Goal: Check status: Check status

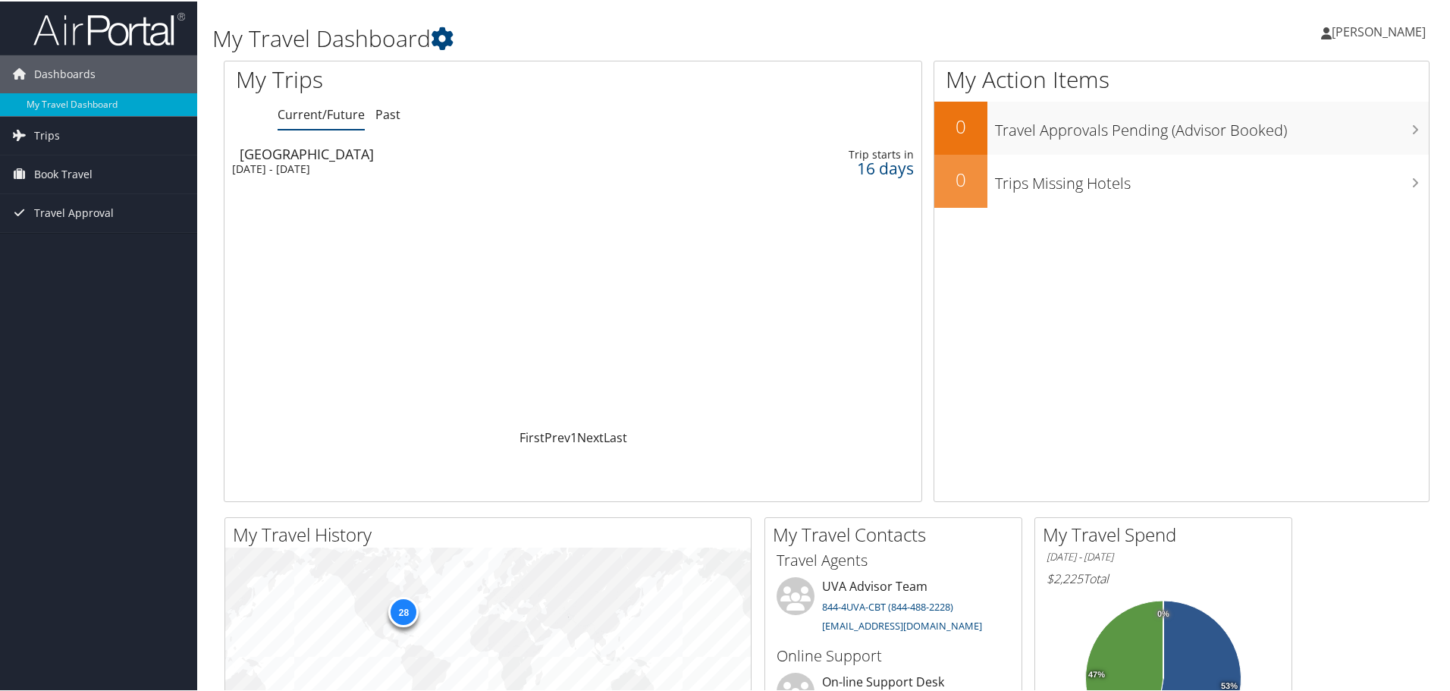
click at [331, 166] on div "Sun 19 Oct 2025 - Tue 21 Oct 2025" at bounding box center [449, 168] width 435 height 14
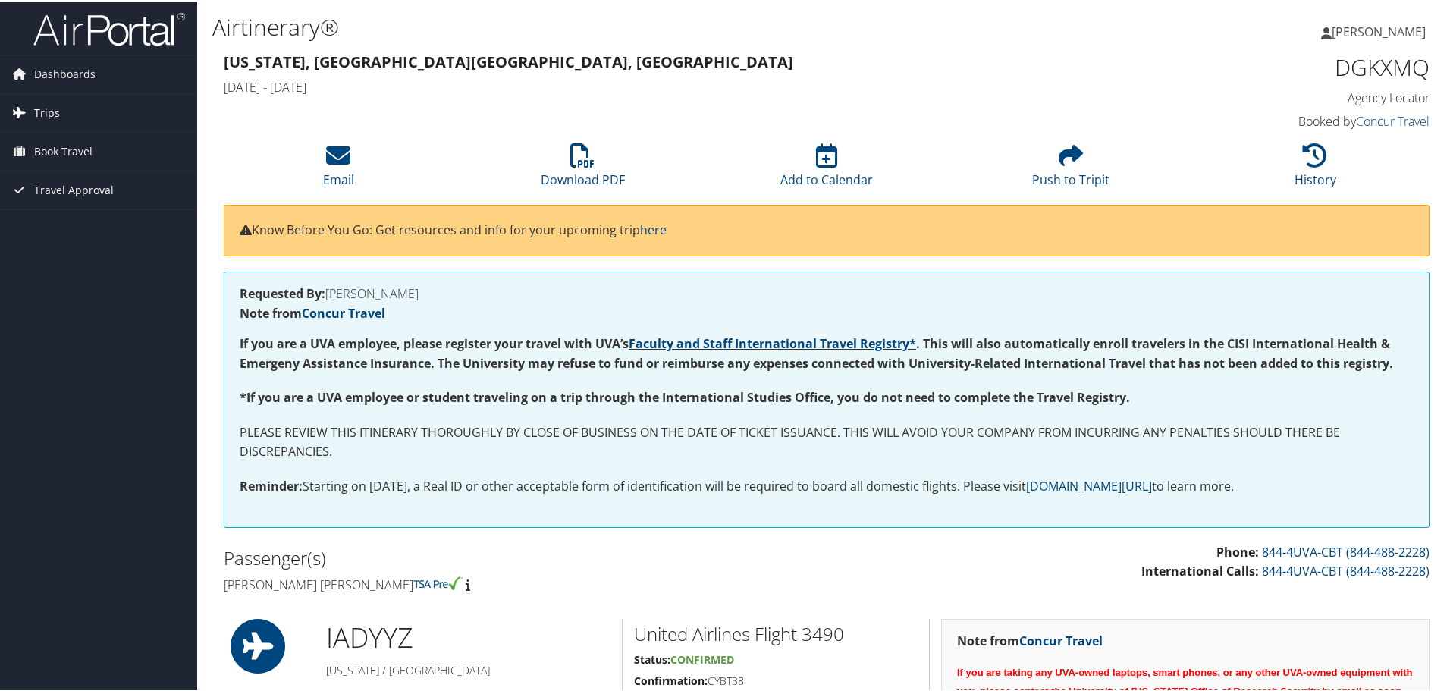
click at [52, 117] on span "Trips" at bounding box center [47, 111] width 26 height 38
click at [78, 141] on link "Current/Future Trips" at bounding box center [98, 141] width 197 height 23
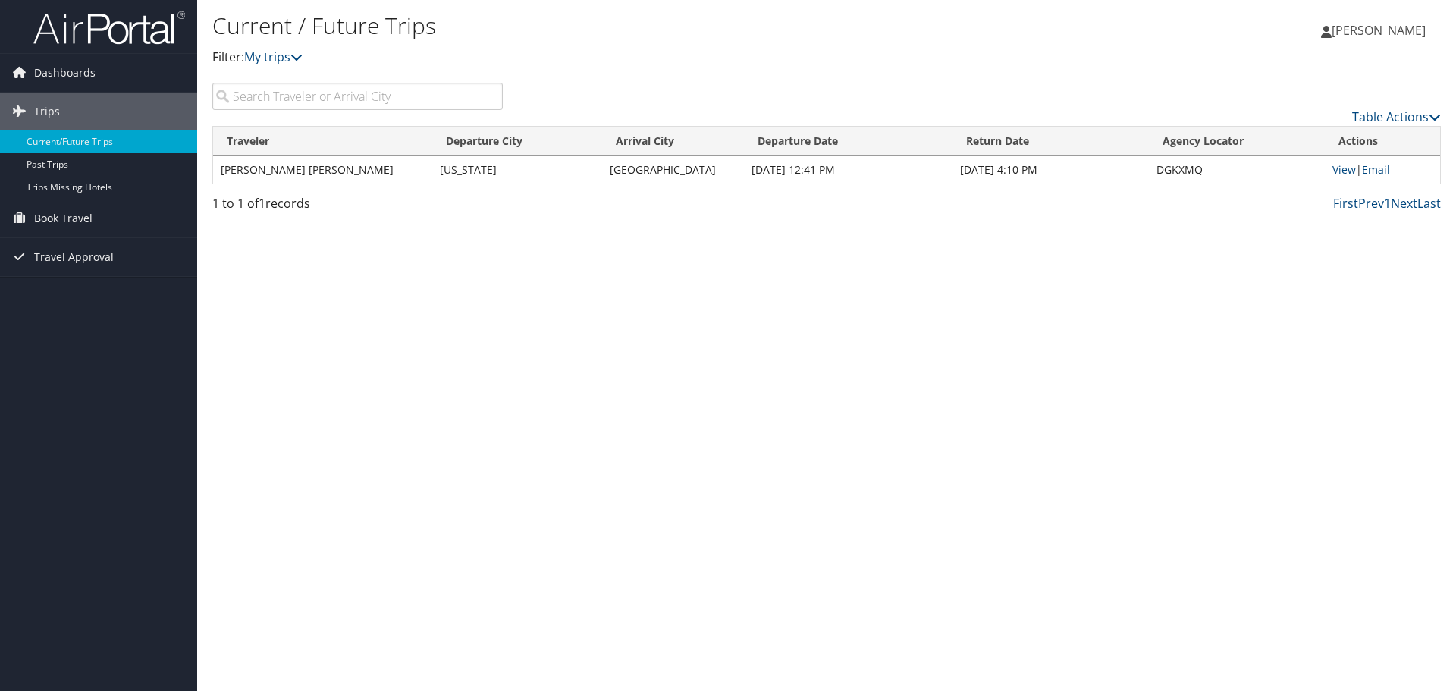
click at [424, 183] on td "BRIAN EDWARD HOGG" at bounding box center [322, 169] width 219 height 27
click at [432, 176] on td "Washington" at bounding box center [517, 169] width 170 height 27
click at [1403, 118] on link "Table Actions" at bounding box center [1396, 116] width 89 height 17
click at [1120, 187] on div at bounding box center [728, 345] width 1456 height 691
click at [912, 173] on td "Oct 19, 2025 12:41 PM" at bounding box center [848, 169] width 208 height 27
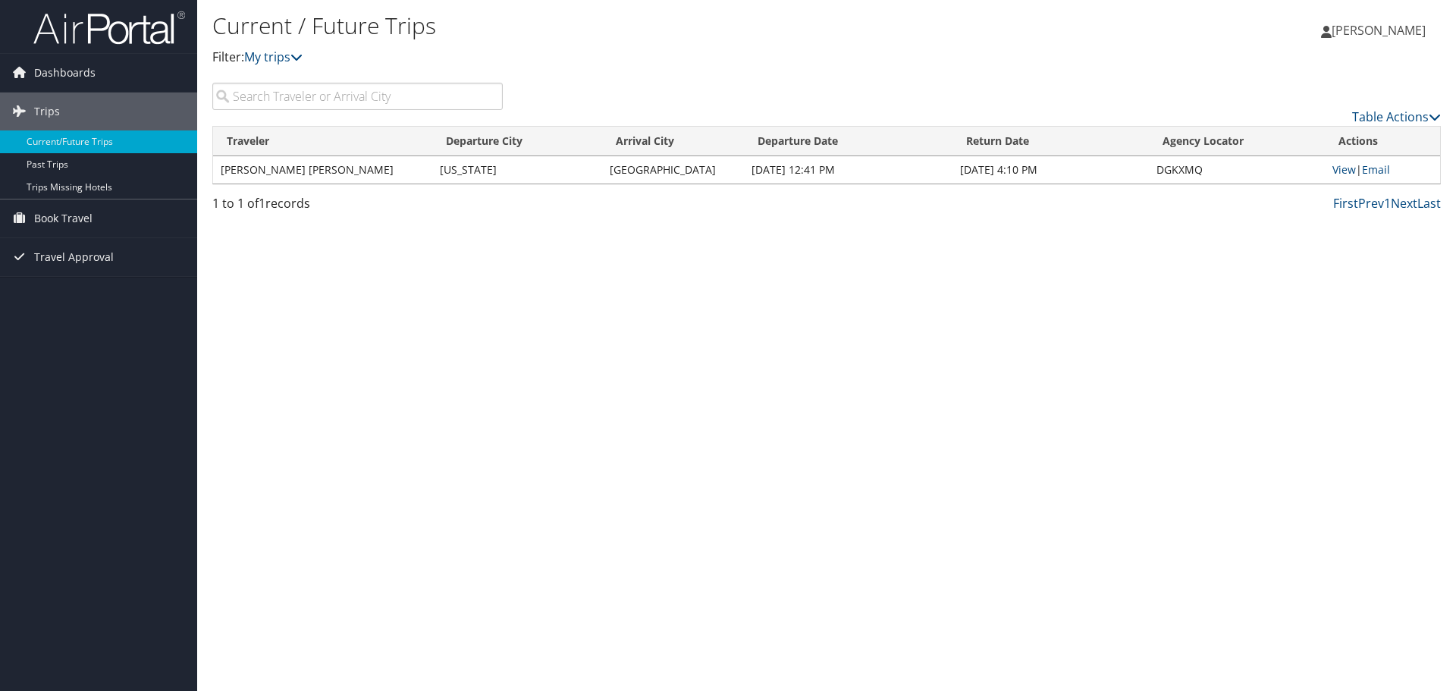
click at [912, 173] on td "Oct 19, 2025 12:41 PM" at bounding box center [848, 169] width 208 height 27
click at [268, 169] on td "BRIAN EDWARD HOGG" at bounding box center [322, 169] width 219 height 27
click at [268, 168] on td "BRIAN EDWARD HOGG" at bounding box center [322, 169] width 219 height 27
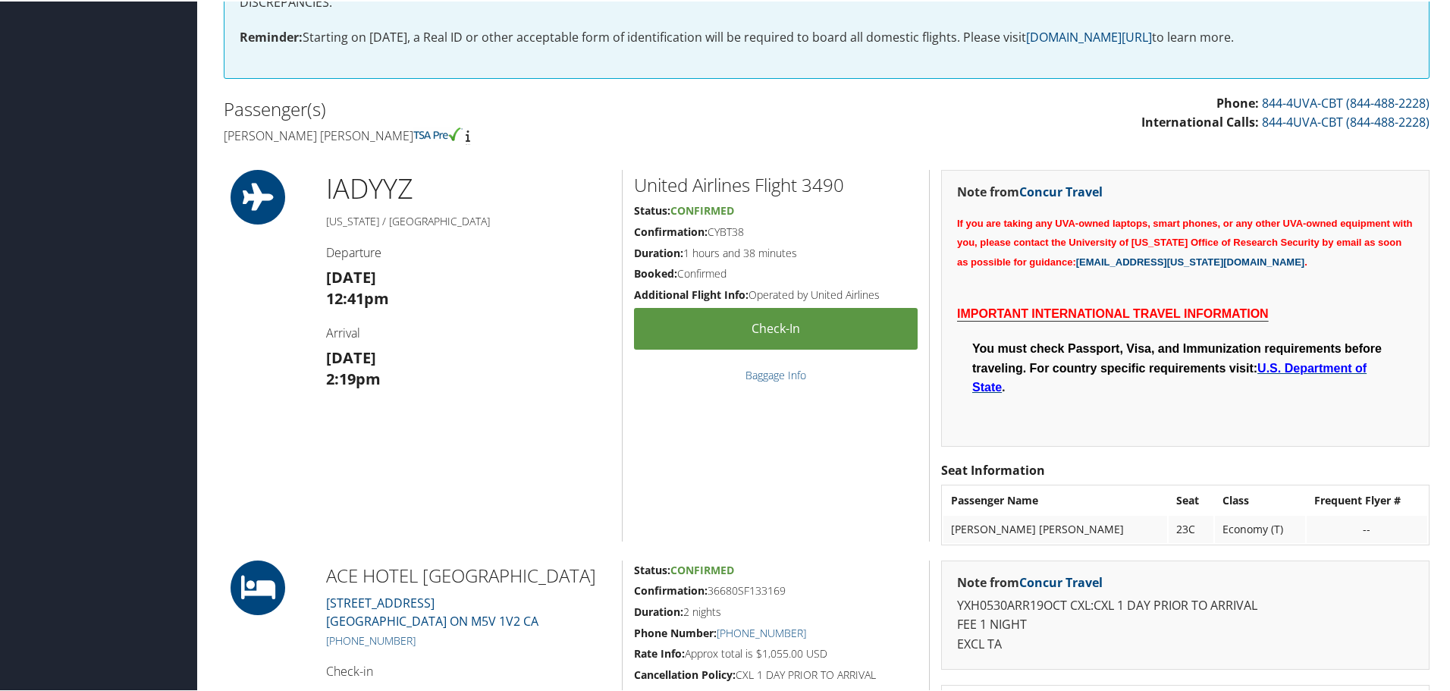
scroll to position [303, 0]
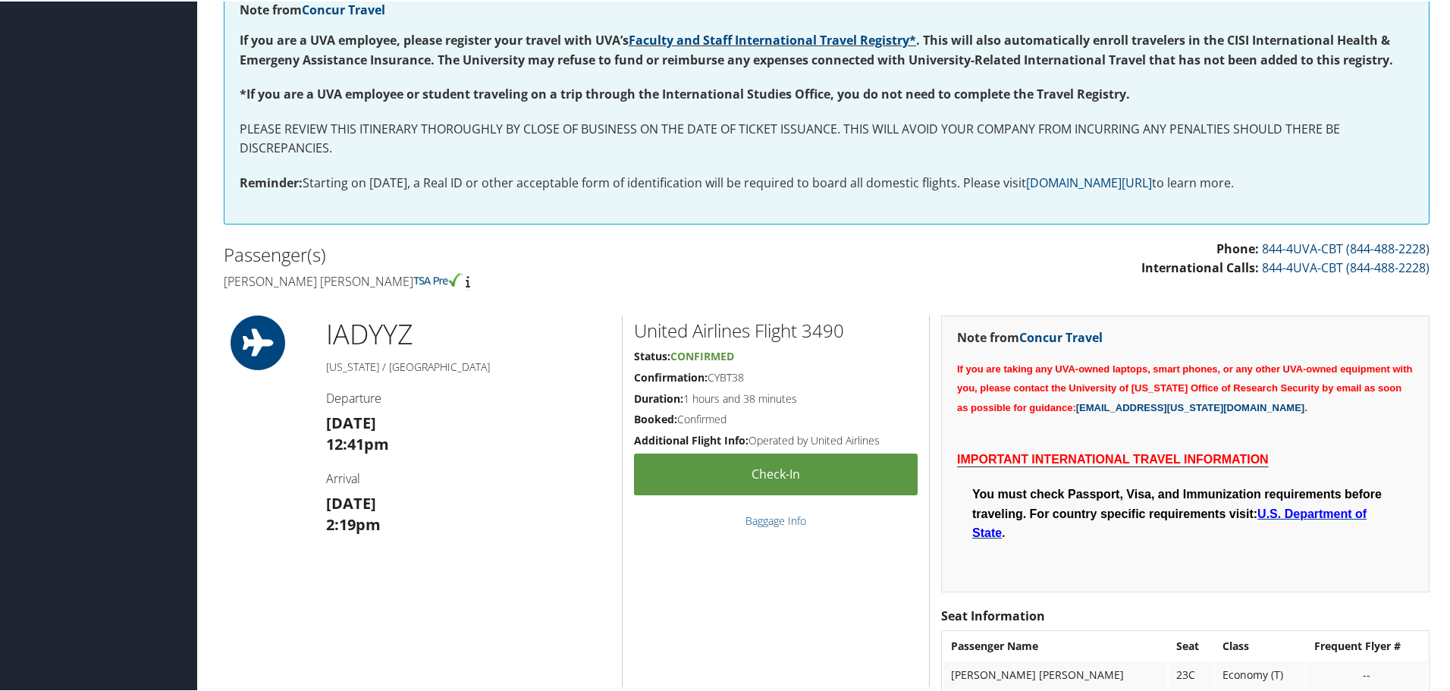
click at [263, 331] on icon at bounding box center [258, 341] width 68 height 55
click at [1020, 359] on p "If you are taking any UVA-owned laptops, smart phones, or any other UVA-owned e…" at bounding box center [1185, 386] width 456 height 58
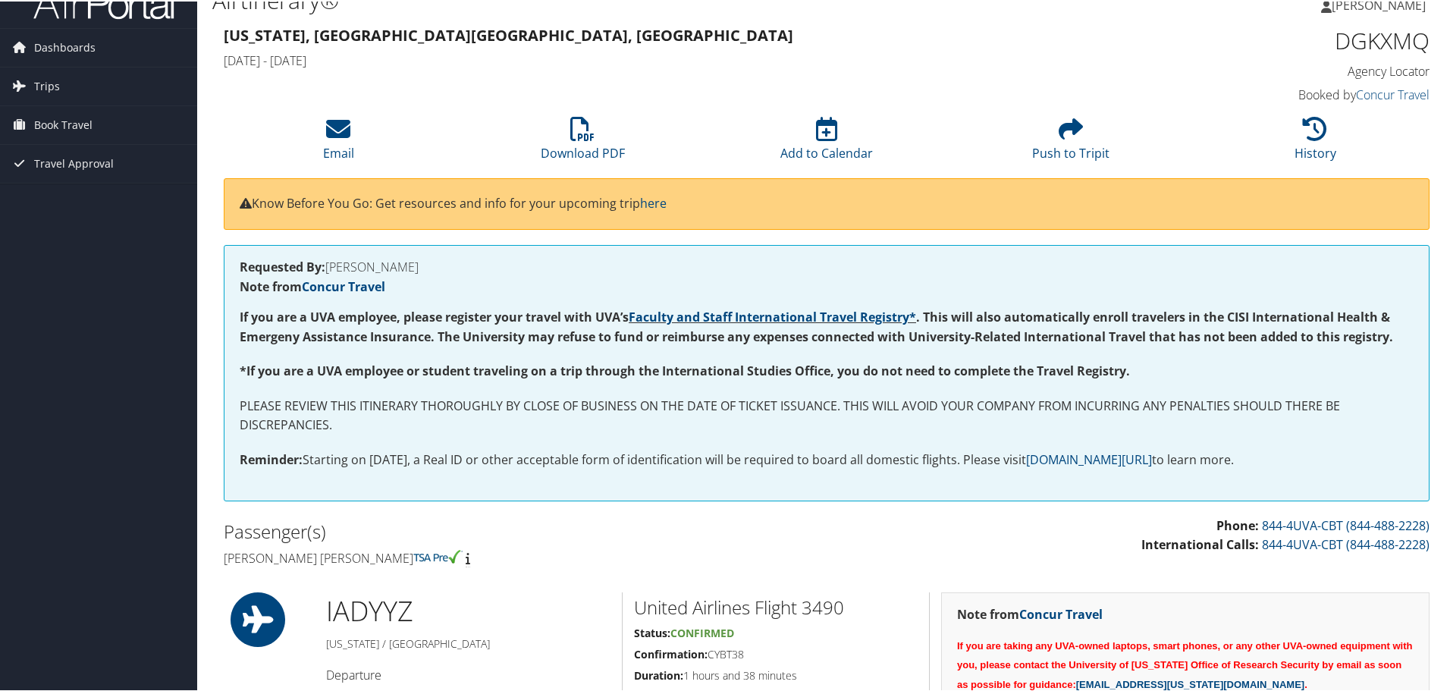
scroll to position [0, 0]
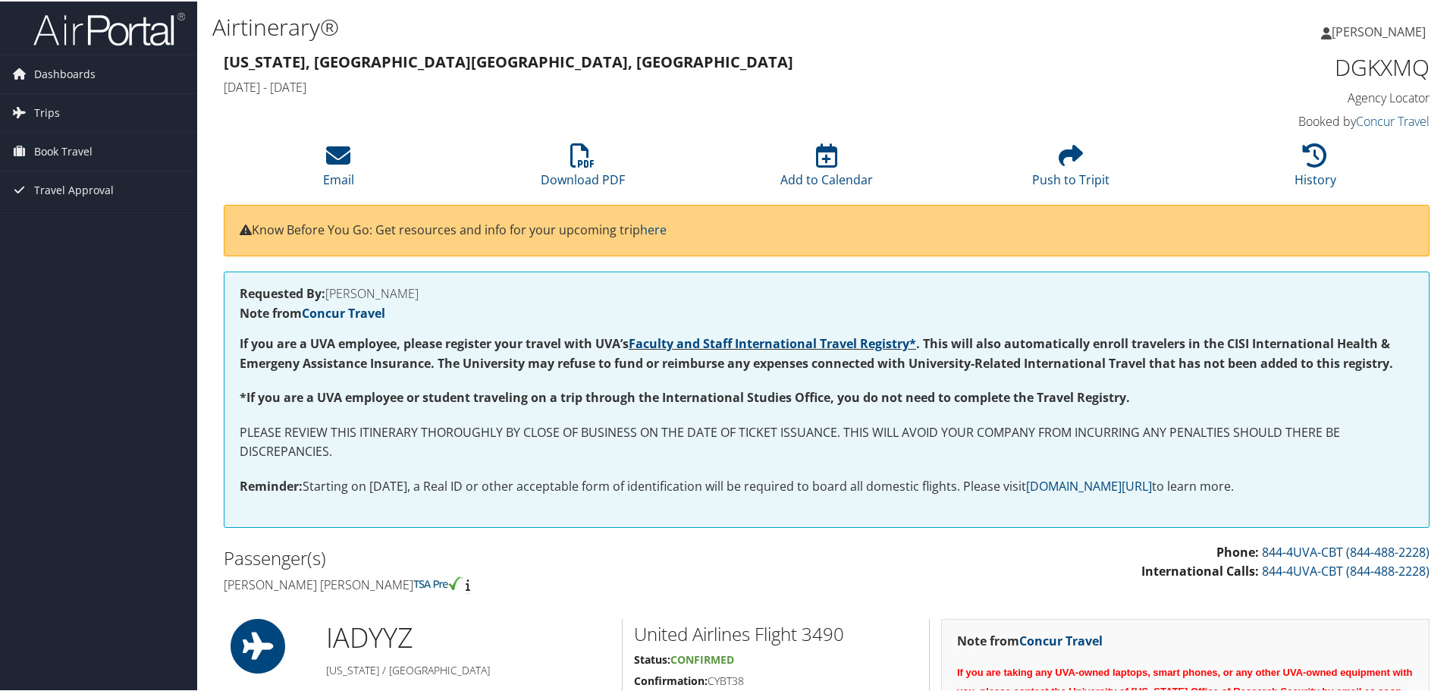
click at [1400, 69] on h1 "DGKXMQ" at bounding box center [1287, 66] width 284 height 32
click at [127, 34] on img at bounding box center [109, 28] width 152 height 36
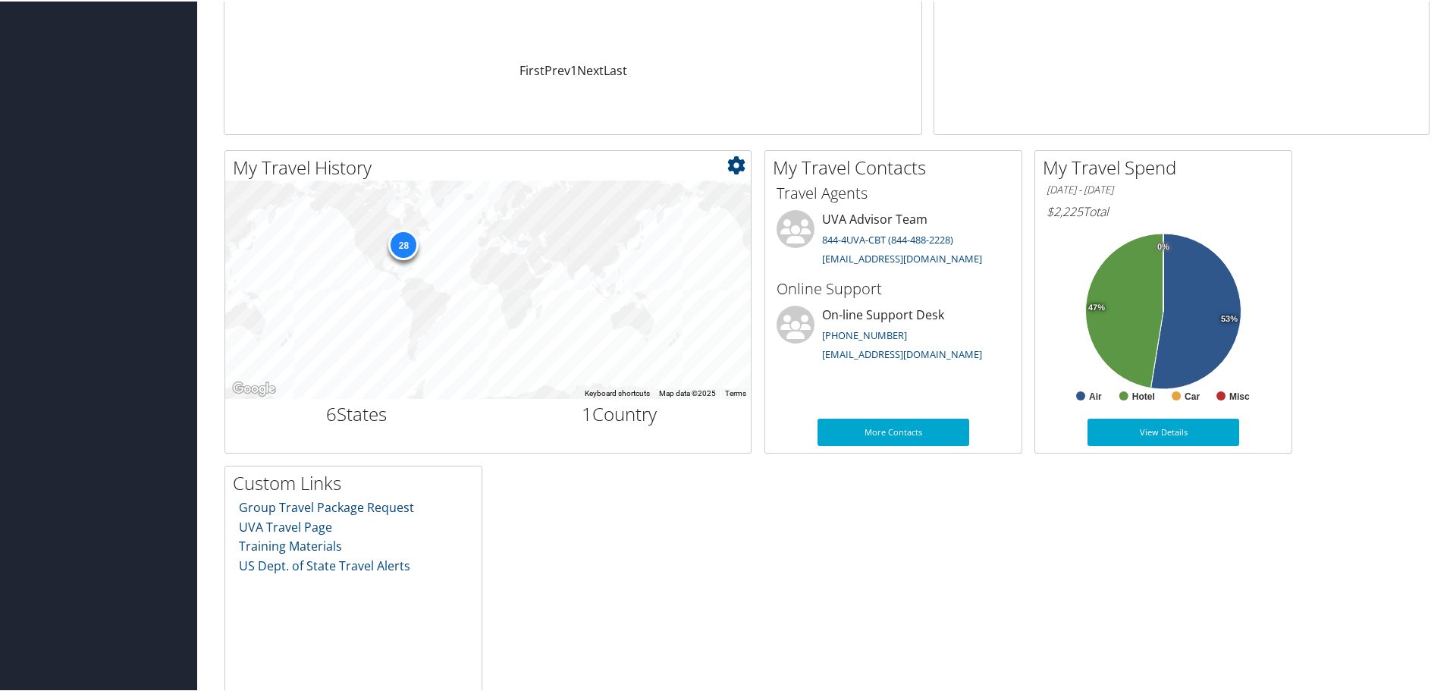
scroll to position [457, 0]
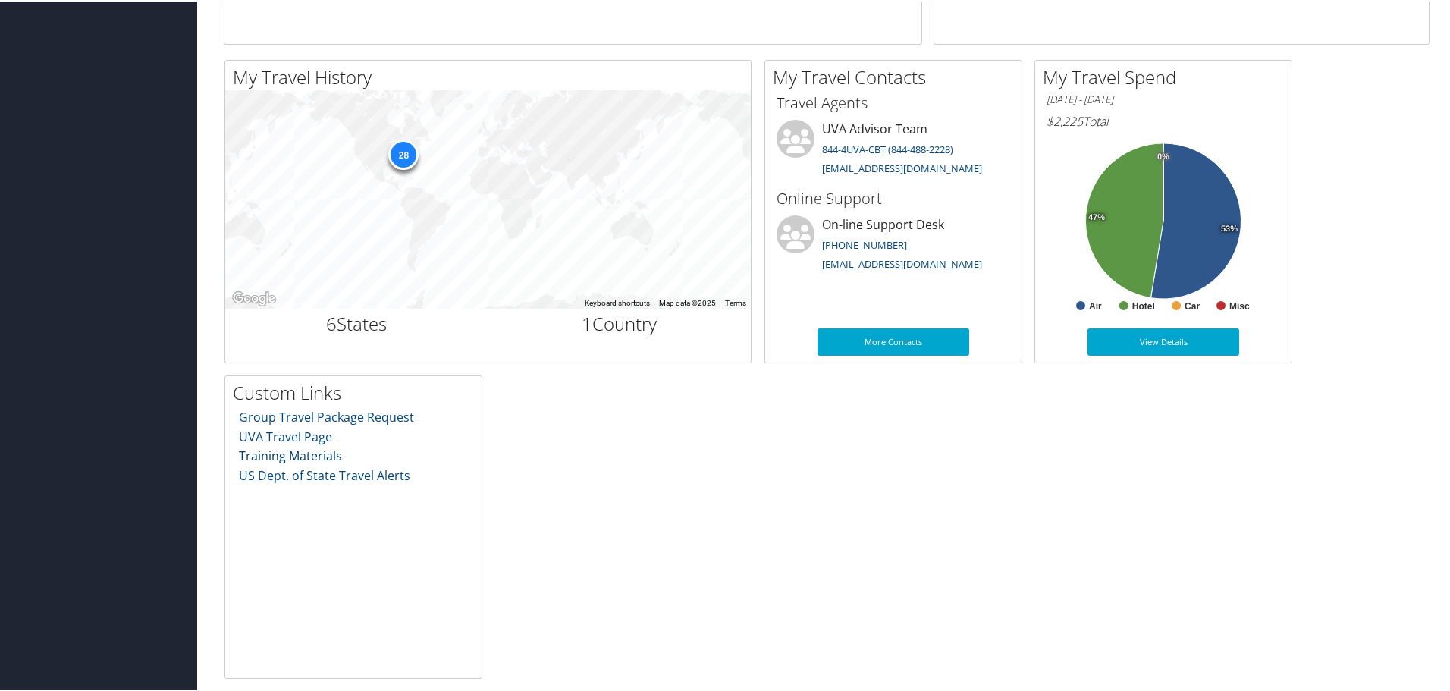
click at [324, 453] on link "Training Materials" at bounding box center [290, 454] width 103 height 17
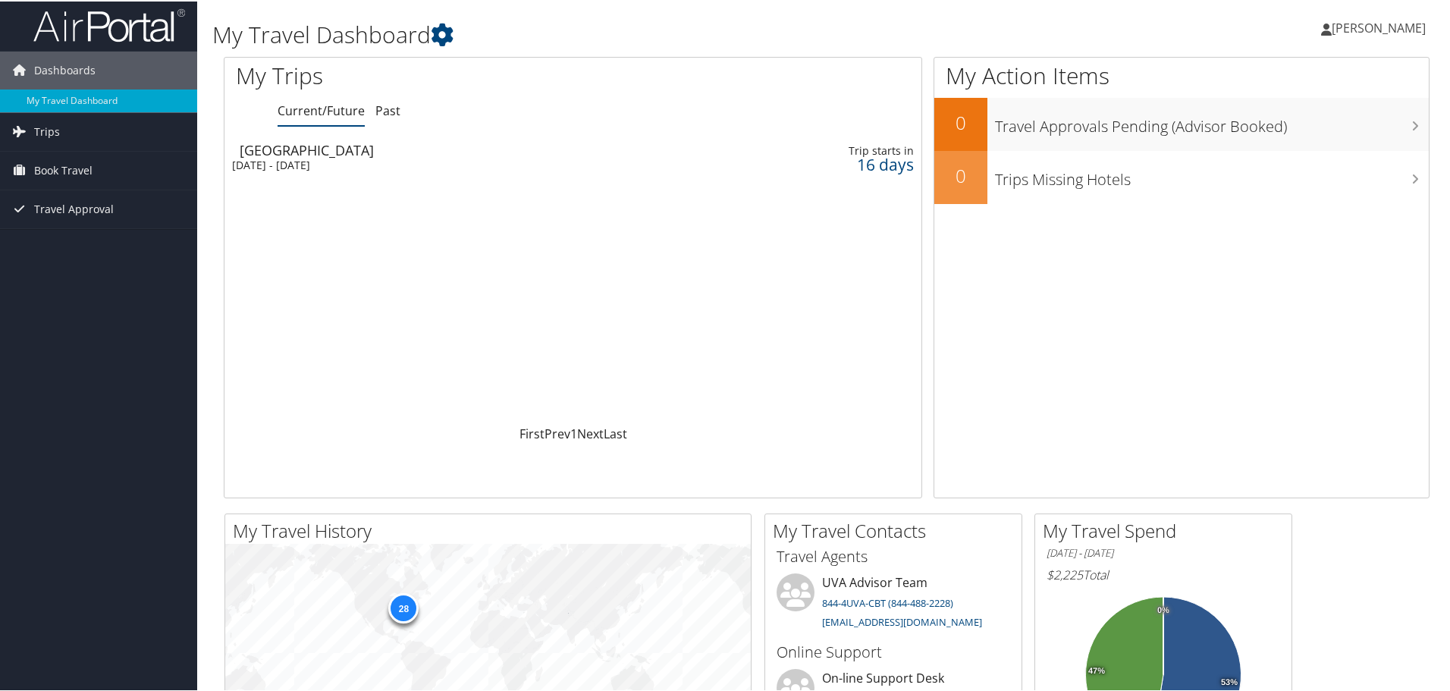
scroll to position [0, 0]
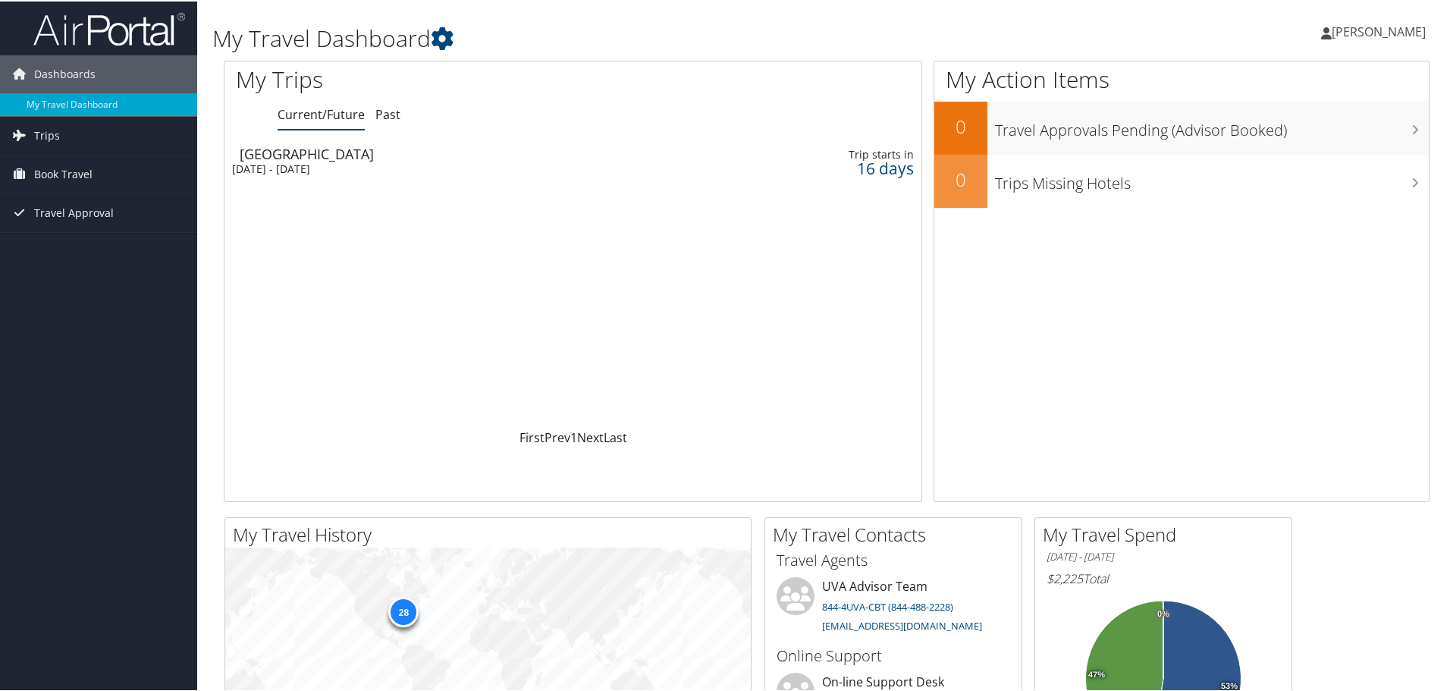
click at [879, 168] on div "16 days" at bounding box center [837, 167] width 154 height 14
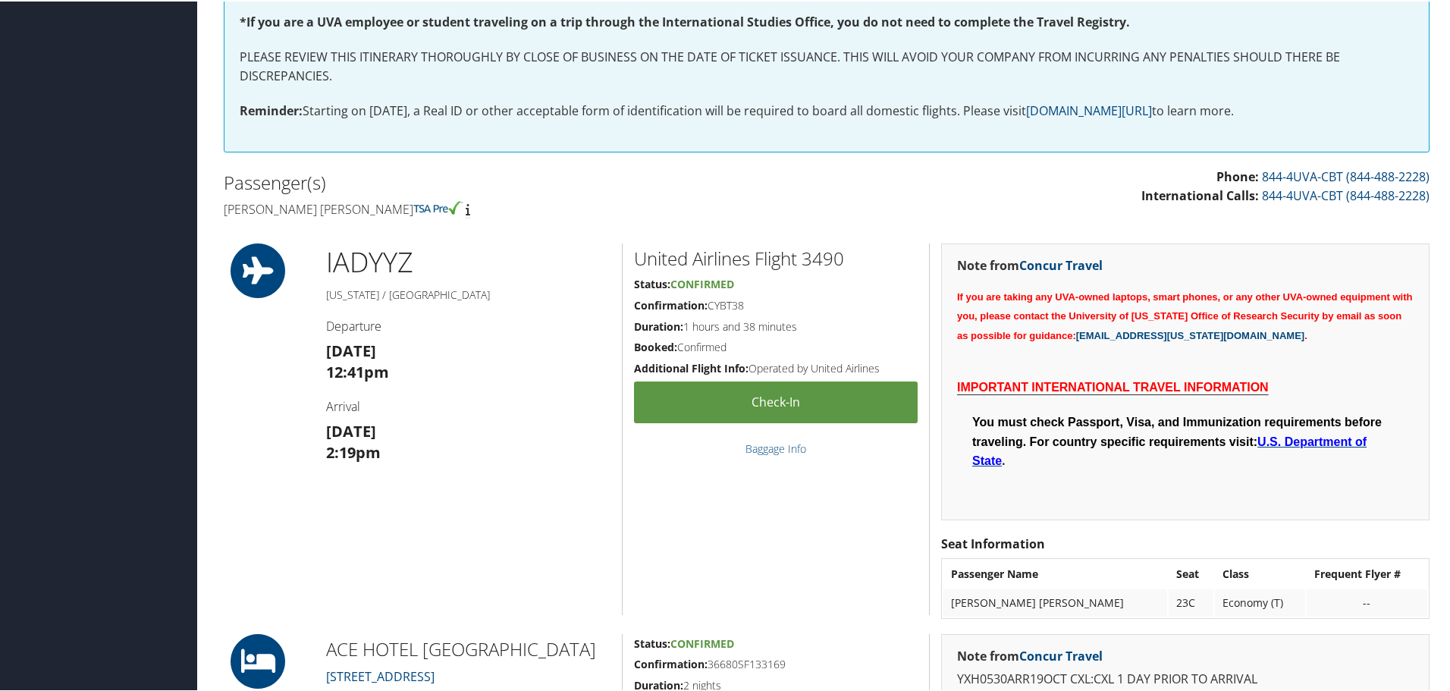
scroll to position [379, 0]
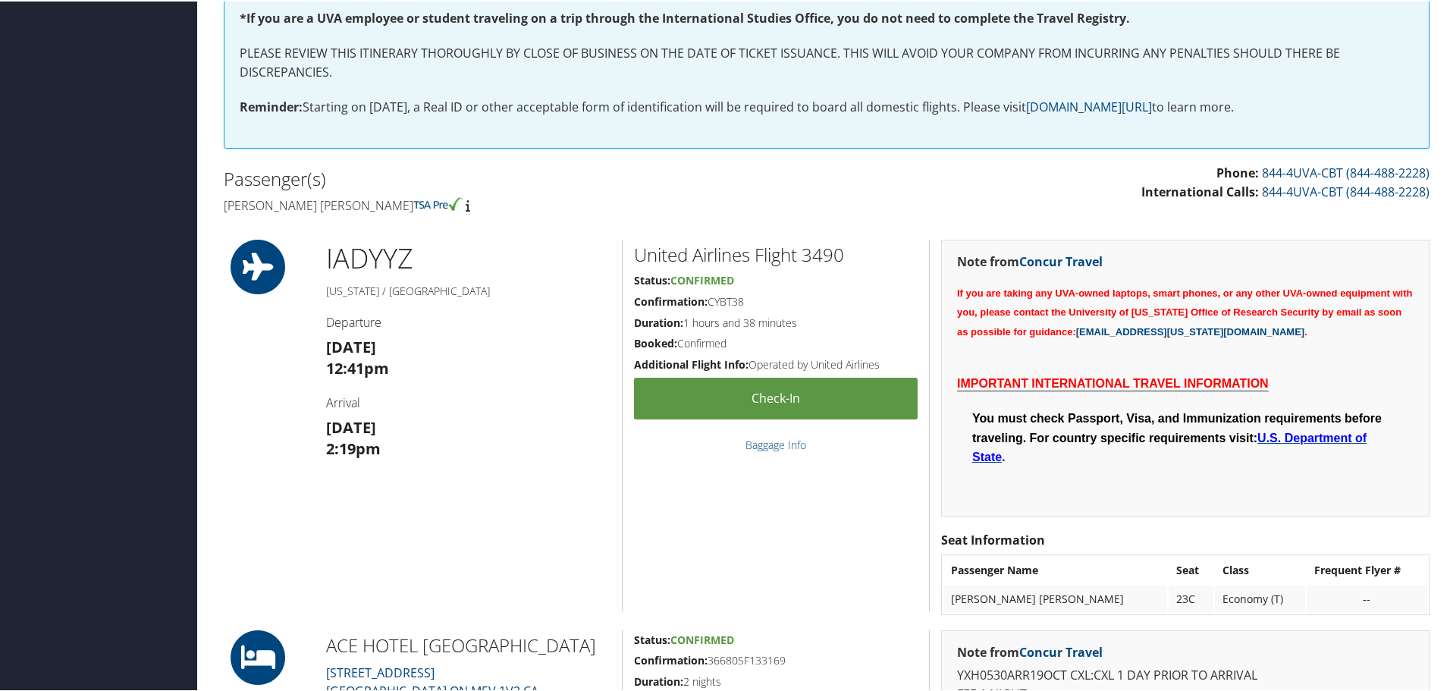
drag, startPoint x: 259, startPoint y: 270, endPoint x: 268, endPoint y: 268, distance: 9.2
click at [261, 269] on icon at bounding box center [258, 265] width 68 height 55
click at [748, 255] on h2 "United Airlines Flight 3490" at bounding box center [776, 253] width 284 height 26
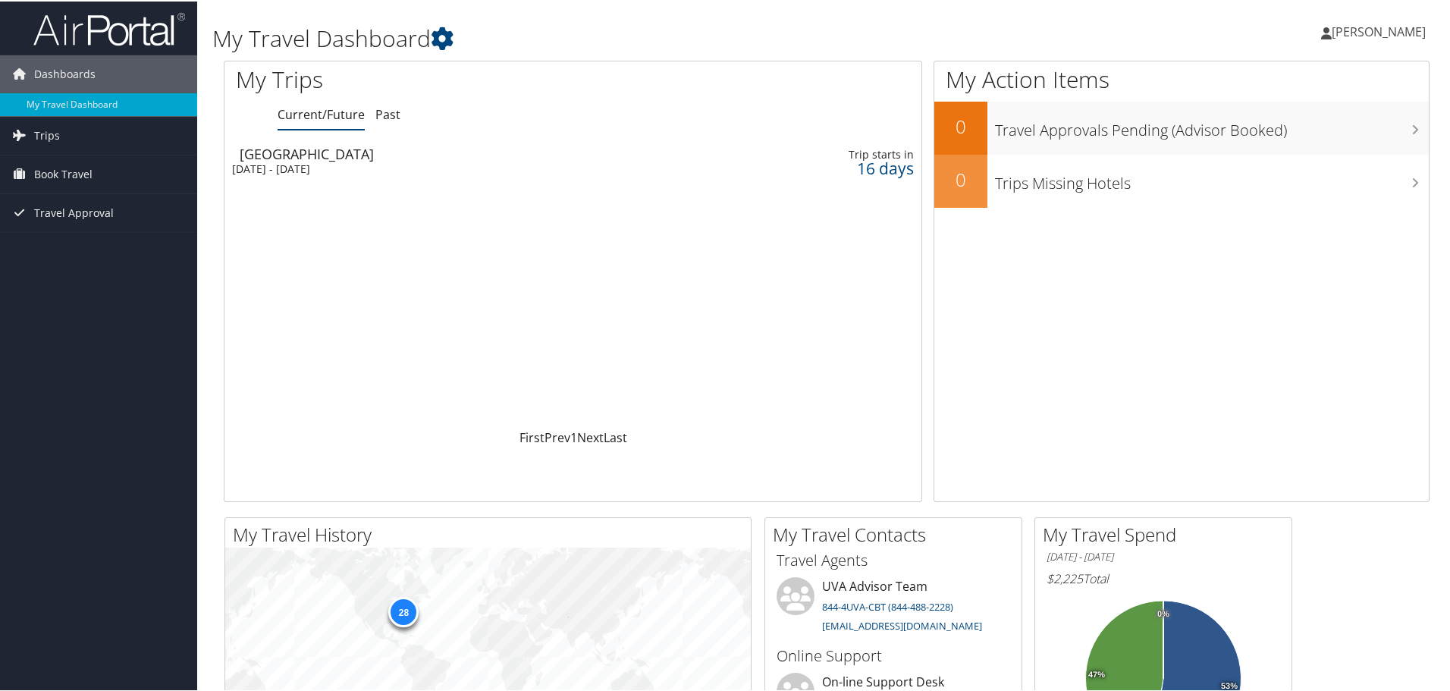
click at [317, 169] on div "[DATE] - [DATE]" at bounding box center [449, 168] width 435 height 14
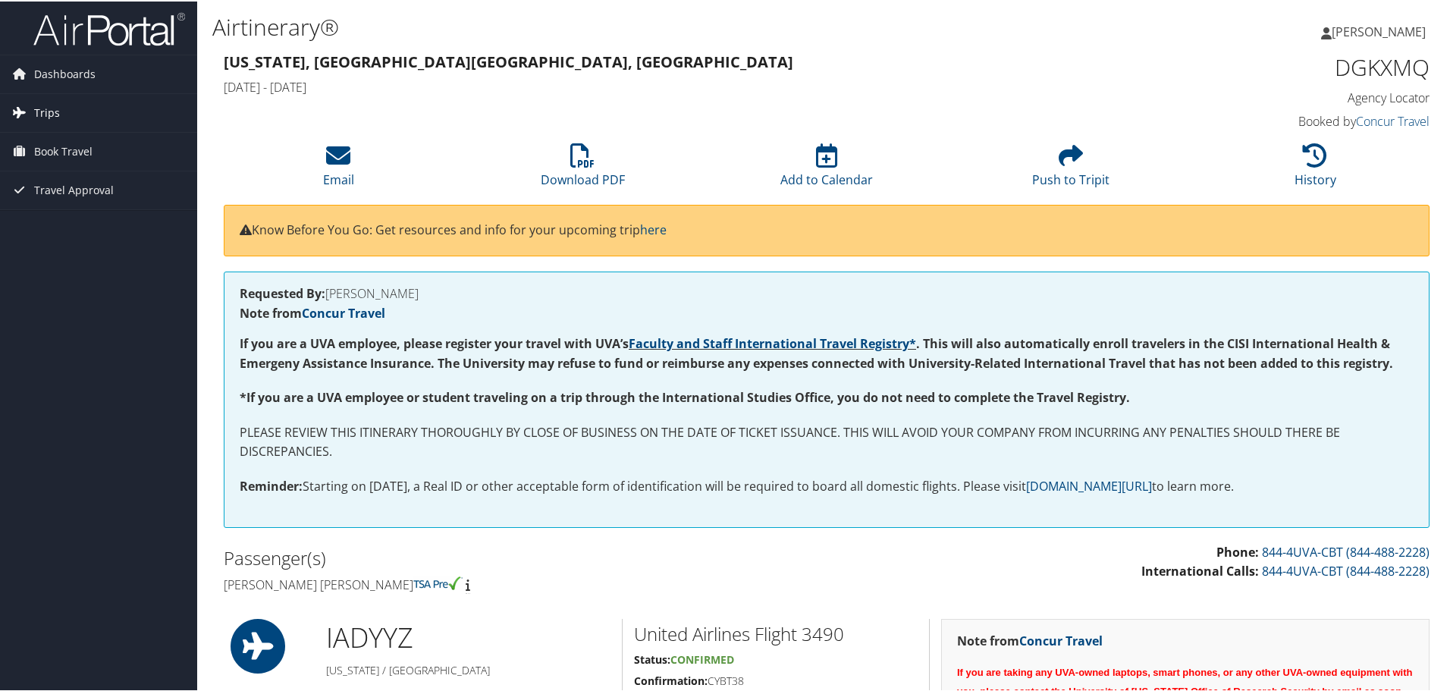
click at [55, 108] on span "Trips" at bounding box center [47, 111] width 26 height 38
click at [77, 74] on span "Dashboards" at bounding box center [64, 73] width 61 height 38
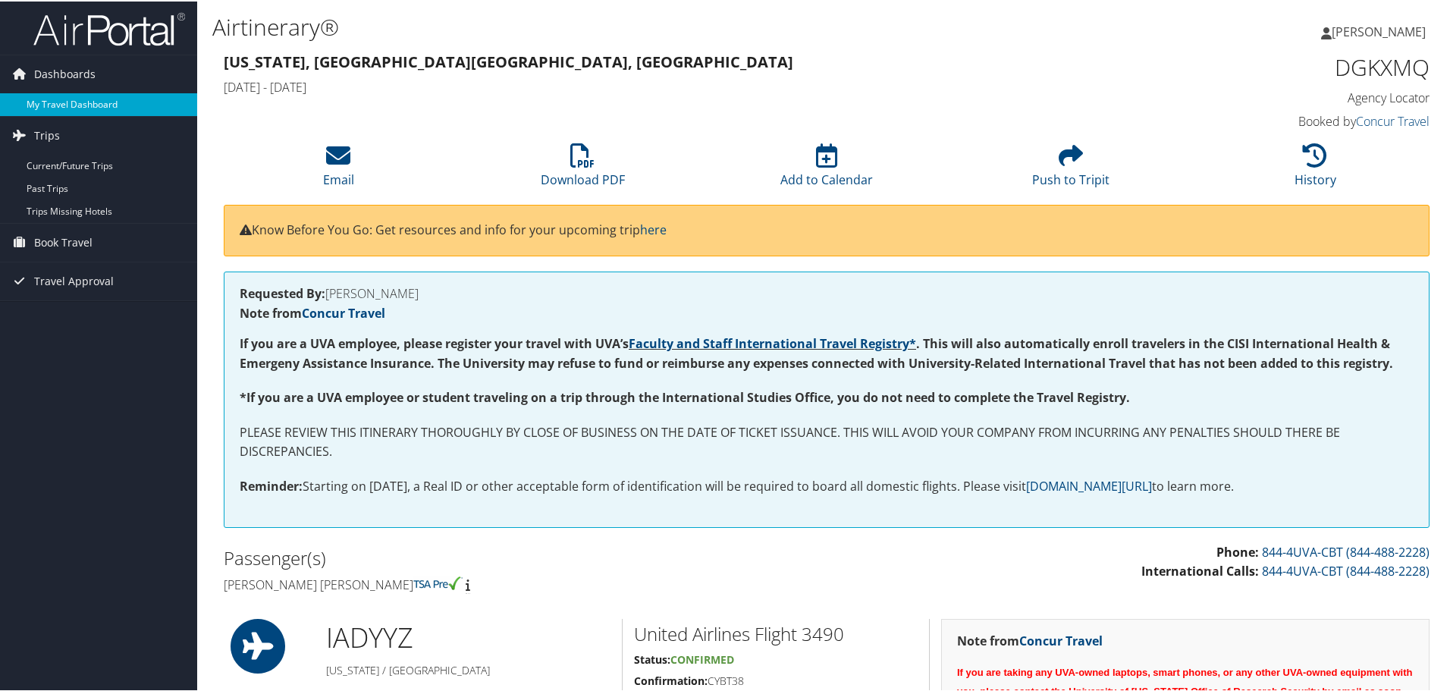
click at [77, 105] on link "My Travel Dashboard" at bounding box center [98, 103] width 197 height 23
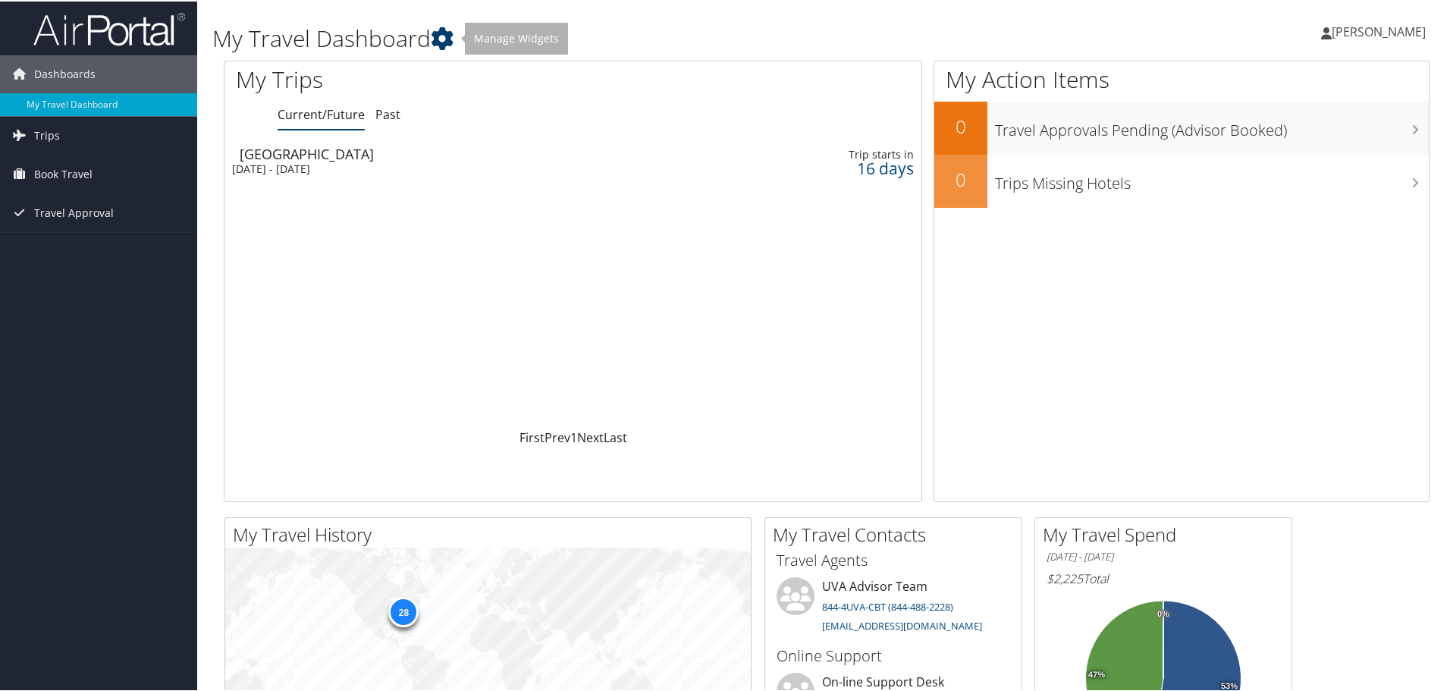
click at [444, 33] on icon at bounding box center [442, 37] width 23 height 23
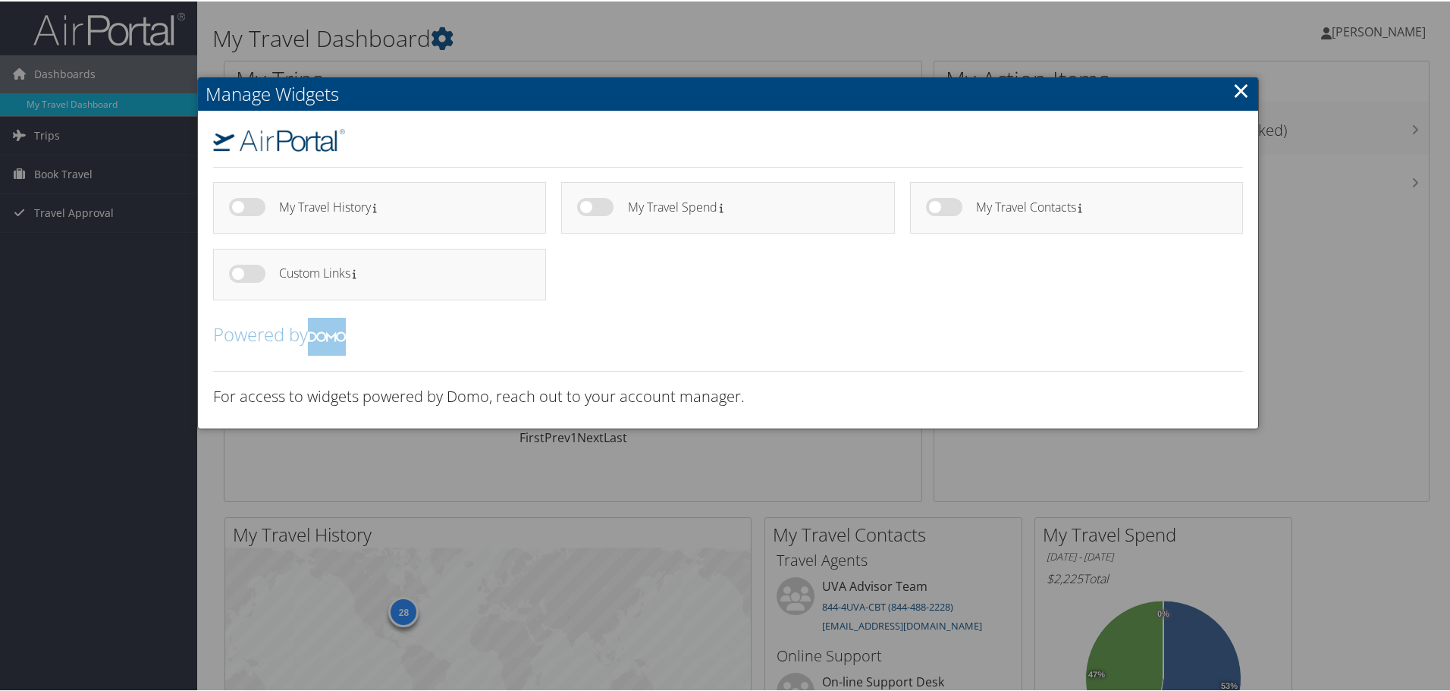
click at [1236, 92] on link "×" at bounding box center [1240, 89] width 17 height 30
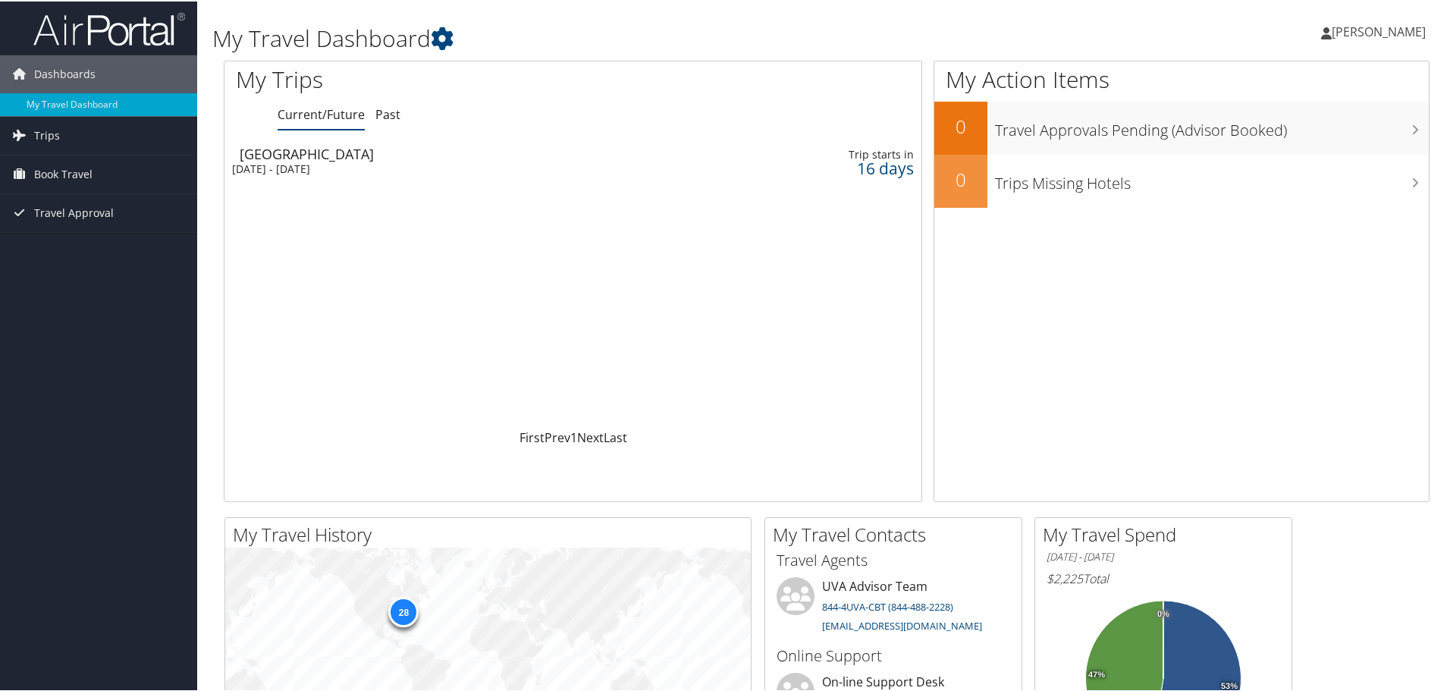
click at [333, 169] on div "[DATE] - [DATE]" at bounding box center [449, 168] width 435 height 14
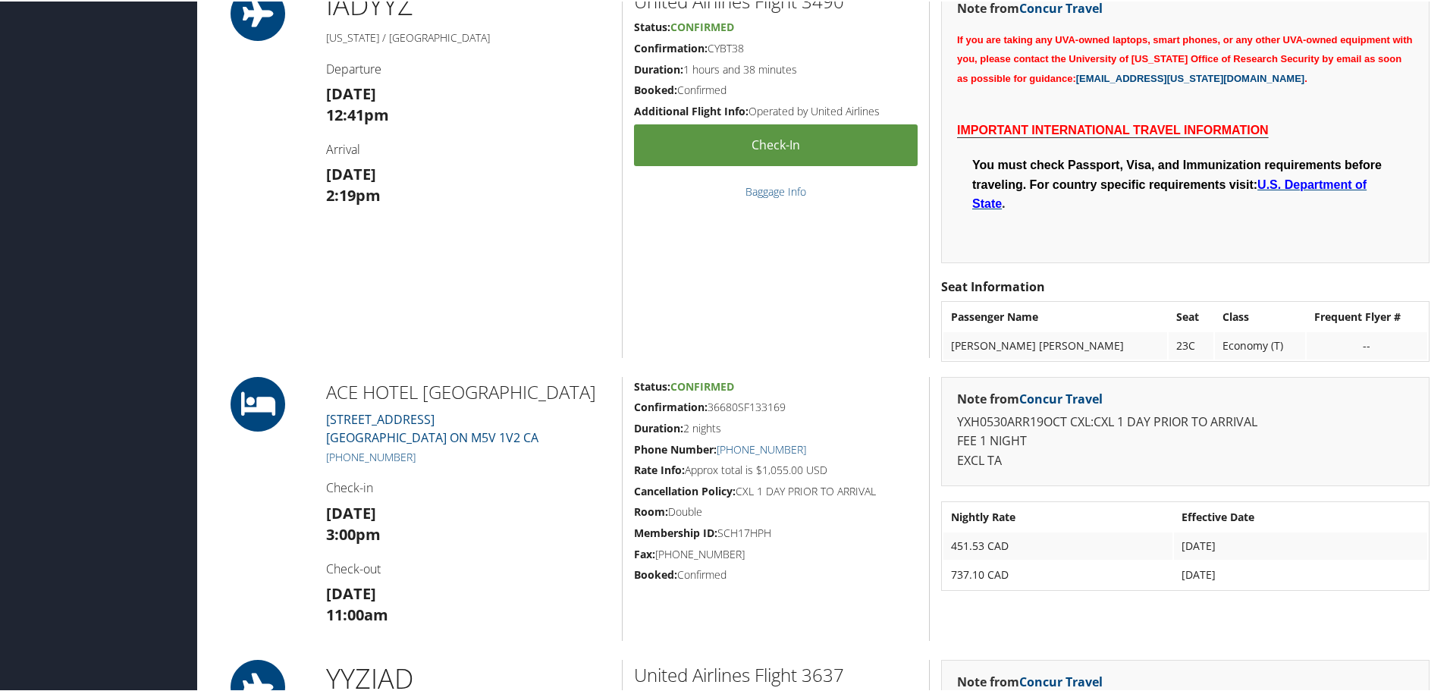
scroll to position [607, 0]
